Goal: Register for event/course

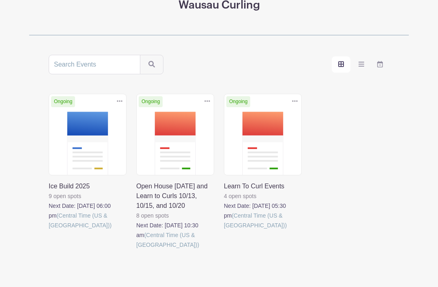
scroll to position [125, 0]
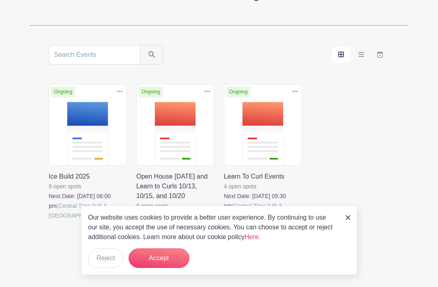
click at [136, 240] on link at bounding box center [136, 240] width 0 height 0
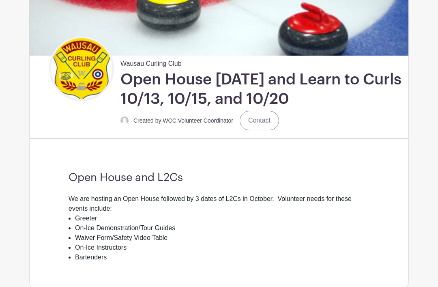
click at [170, 172] on h3 "Open House and L2Cs" at bounding box center [219, 177] width 301 height 13
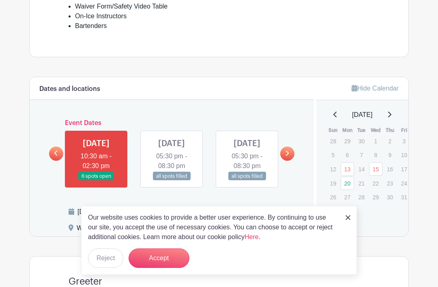
scroll to position [344, 0]
click at [172, 181] on link at bounding box center [172, 181] width 0 height 0
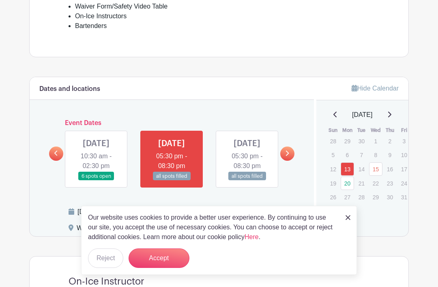
click at [96, 180] on link at bounding box center [96, 180] width 0 height 0
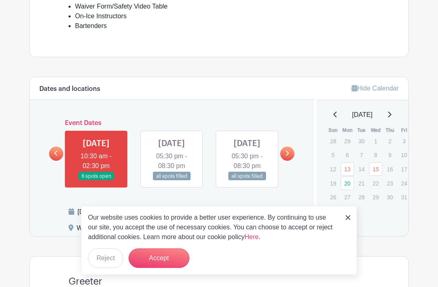
click at [96, 180] on link at bounding box center [96, 180] width 0 height 0
click at [285, 155] on link at bounding box center [287, 153] width 14 height 14
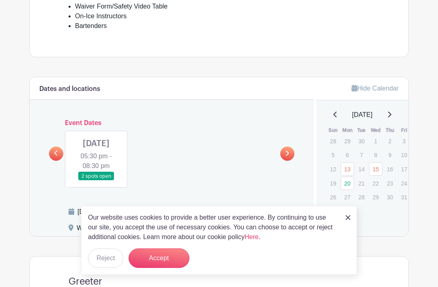
click at [96, 180] on link at bounding box center [96, 180] width 0 height 0
